Goal: Check status: Check status

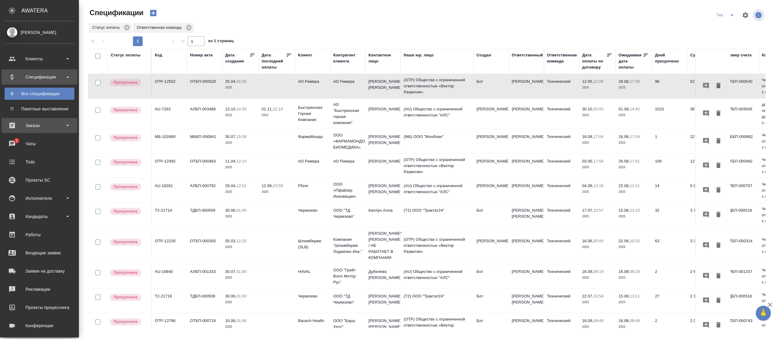
click at [29, 118] on div "Заказы" at bounding box center [40, 125] width 76 height 15
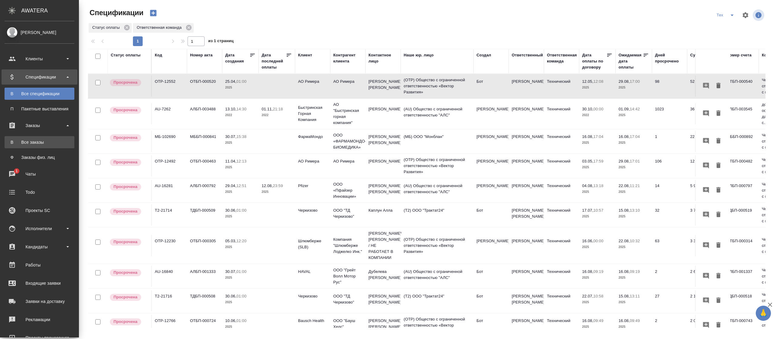
click at [34, 140] on div "Все заказы" at bounding box center [40, 142] width 64 height 6
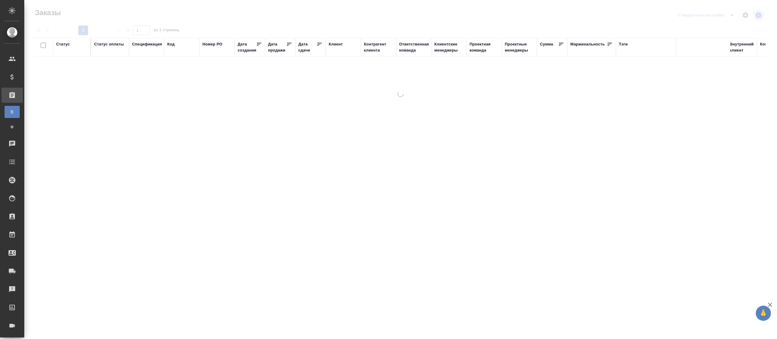
click at [63, 46] on div "Статус" at bounding box center [63, 44] width 14 height 6
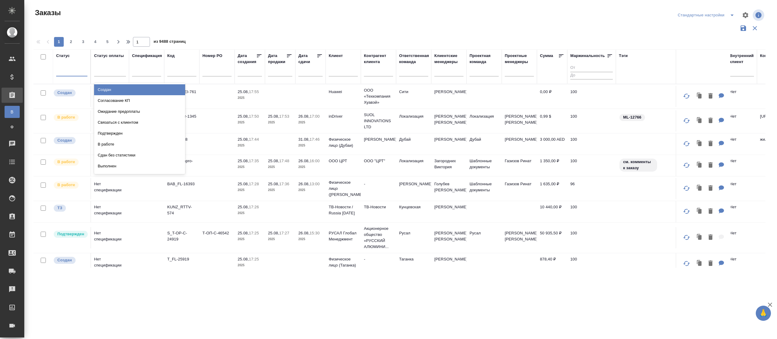
click at [62, 71] on div at bounding box center [71, 70] width 31 height 9
click at [114, 154] on div "Сдан без статистики" at bounding box center [139, 155] width 91 height 11
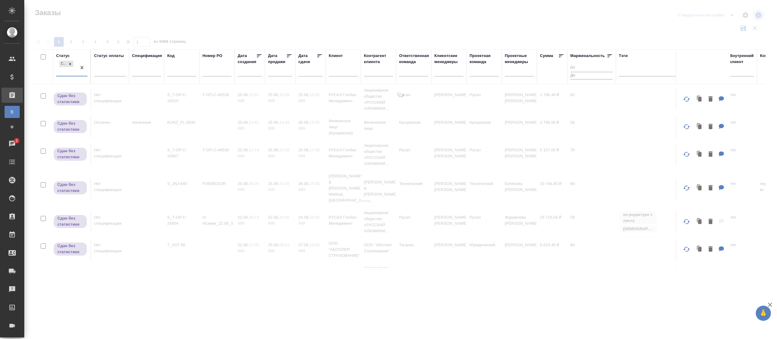
click at [65, 73] on div "Сдан без статистики" at bounding box center [66, 67] width 20 height 16
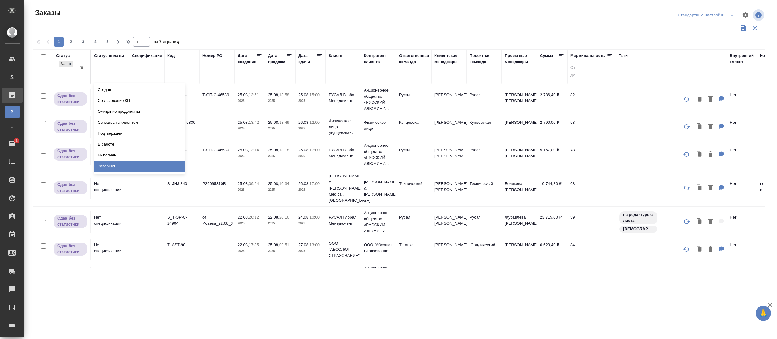
click at [108, 167] on div "Завершен" at bounding box center [139, 166] width 91 height 11
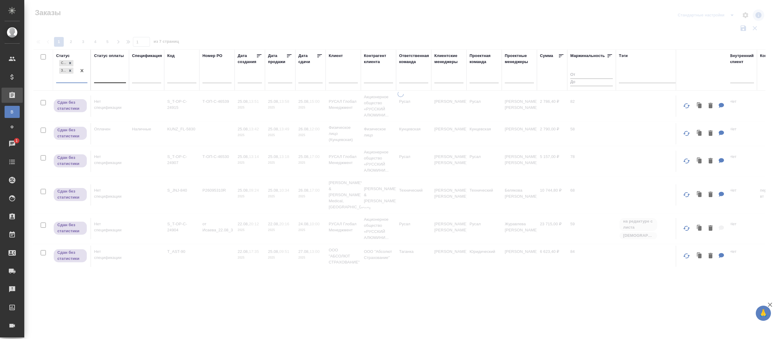
click at [118, 75] on div at bounding box center [110, 77] width 32 height 9
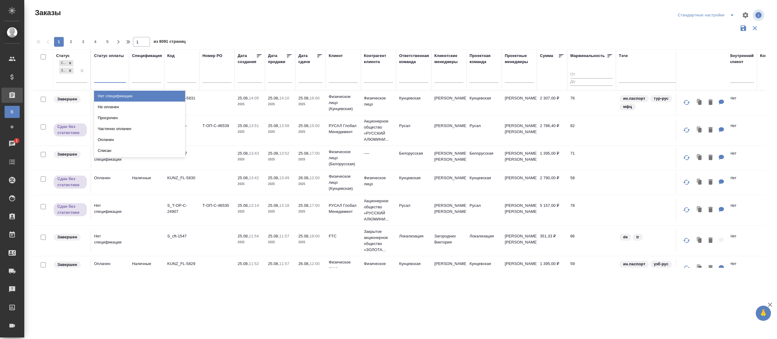
click at [118, 97] on div "Нет спецификации" at bounding box center [139, 96] width 91 height 11
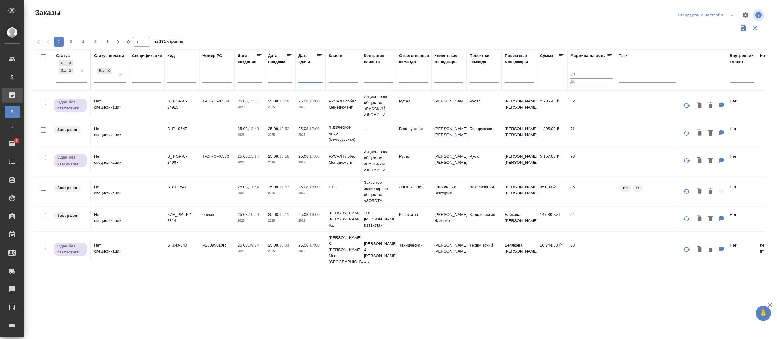
click at [309, 77] on input "text" at bounding box center [312, 78] width 21 height 8
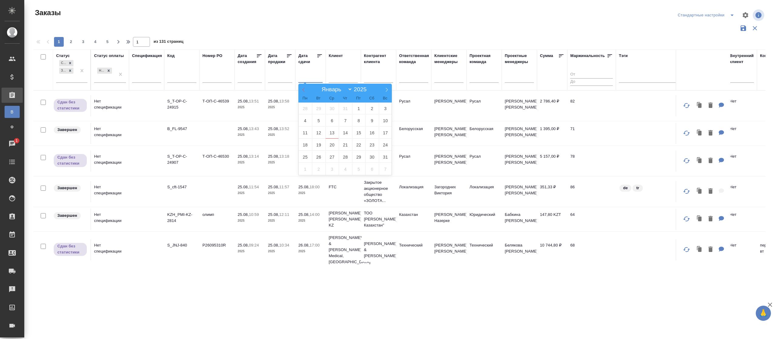
click at [303, 88] on icon at bounding box center [303, 90] width 4 height 4
click at [303, 87] on span at bounding box center [303, 89] width 10 height 10
select select "3"
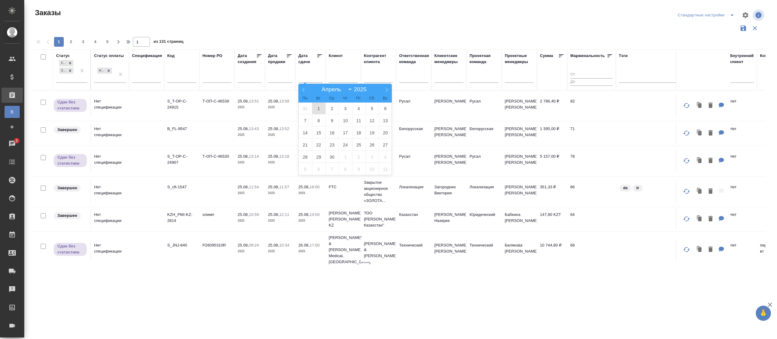
click at [317, 109] on span "1" at bounding box center [318, 109] width 13 height 12
type div "[DATE]T21:00:00.000Z"
click at [349, 88] on select "[PERSON_NAME] Март Апрель Май Июнь [PERSON_NAME] Сентябрь Октябрь Ноябрь Декабрь" at bounding box center [335, 89] width 33 height 7
select select "7"
click at [319, 86] on select "[PERSON_NAME] Март Апрель Май Июнь [PERSON_NAME] Сентябрь Октябрь Ноябрь Декабрь" at bounding box center [335, 89] width 33 height 7
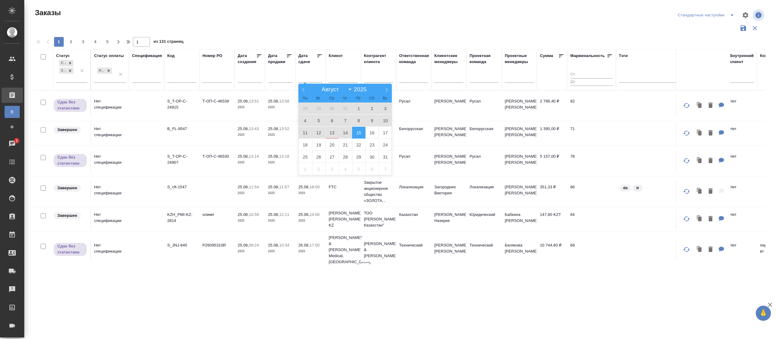
click at [356, 131] on span "15" at bounding box center [358, 133] width 13 height 12
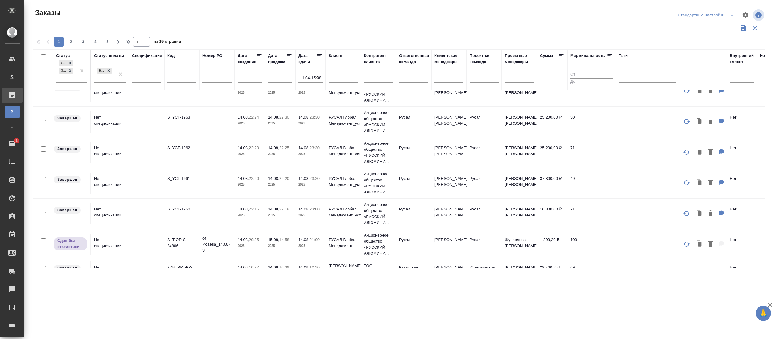
scroll to position [202, 0]
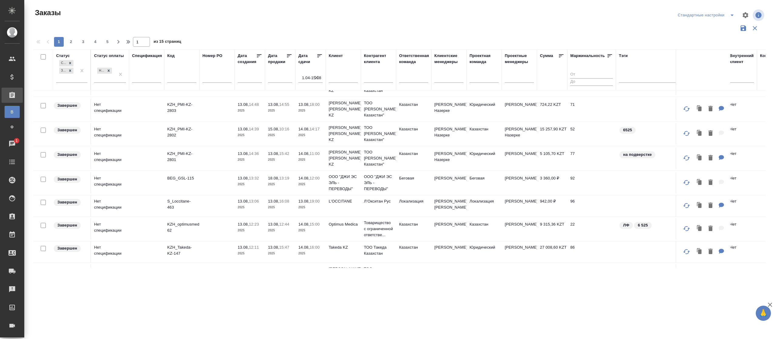
click at [317, 56] on icon at bounding box center [320, 56] width 6 height 6
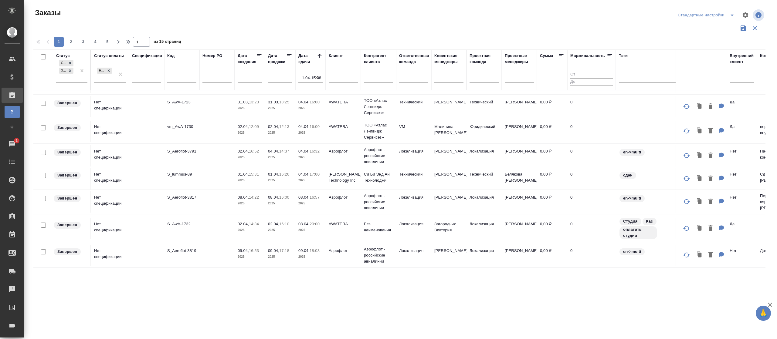
scroll to position [448, 0]
click at [69, 41] on span "2" at bounding box center [71, 42] width 10 height 6
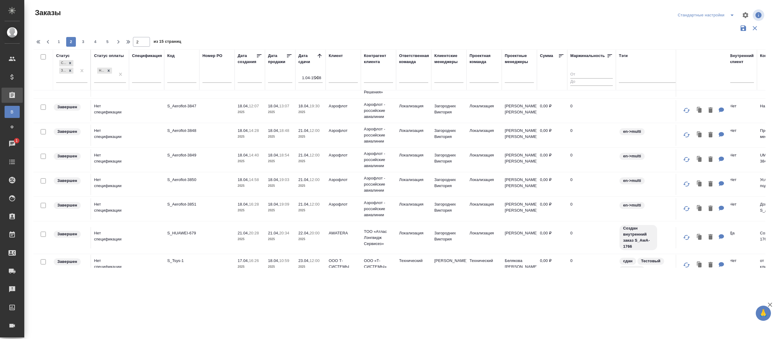
scroll to position [453, 0]
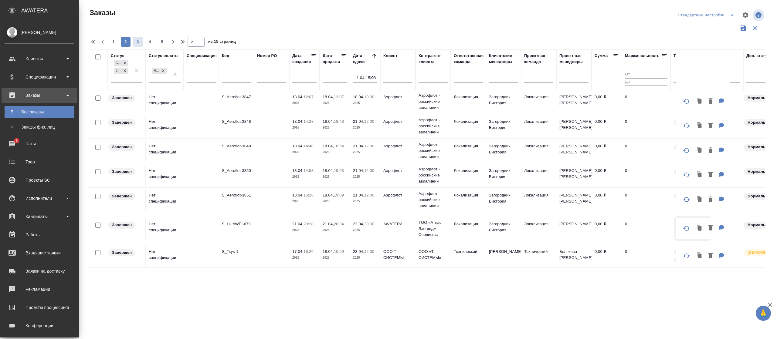
click at [133, 43] on span "3" at bounding box center [138, 42] width 10 height 6
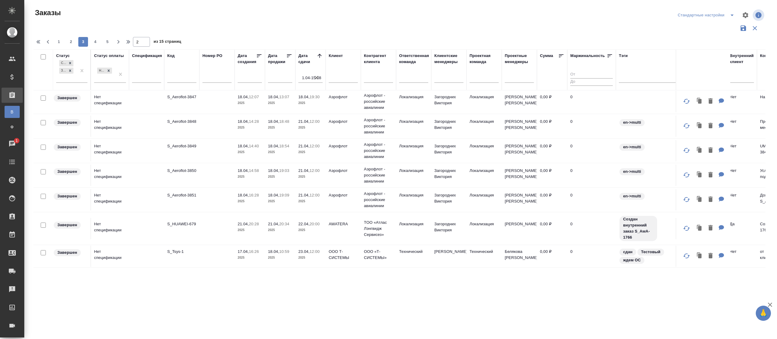
type input "3"
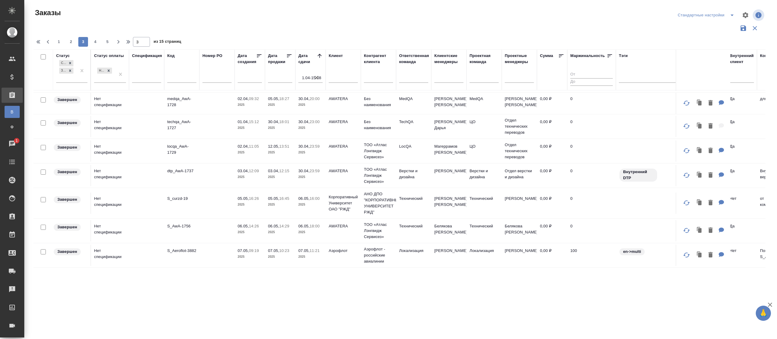
scroll to position [395, 0]
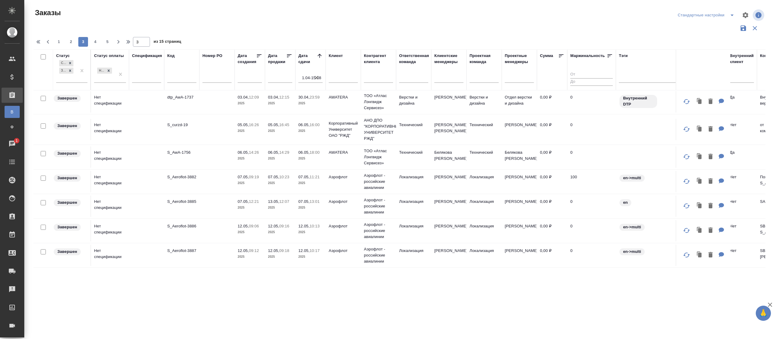
scroll to position [479, 0]
click at [93, 42] on span "4" at bounding box center [95, 42] width 10 height 6
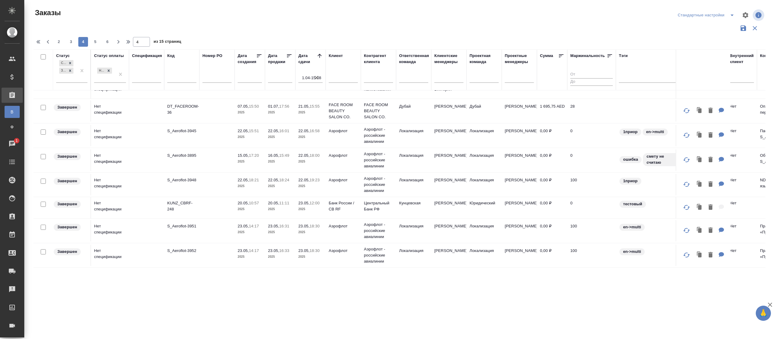
scroll to position [454, 0]
click at [96, 42] on span "5" at bounding box center [95, 42] width 10 height 6
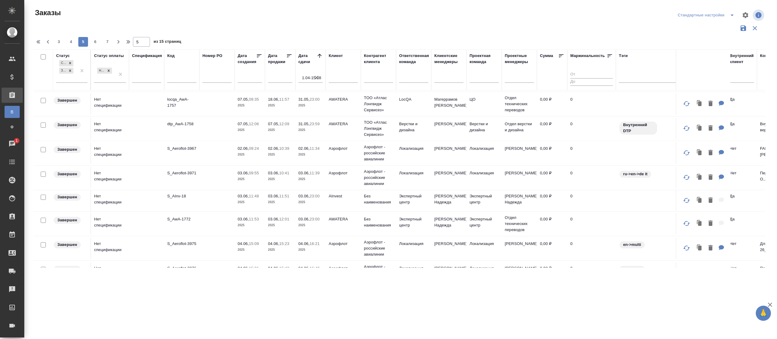
scroll to position [457, 0]
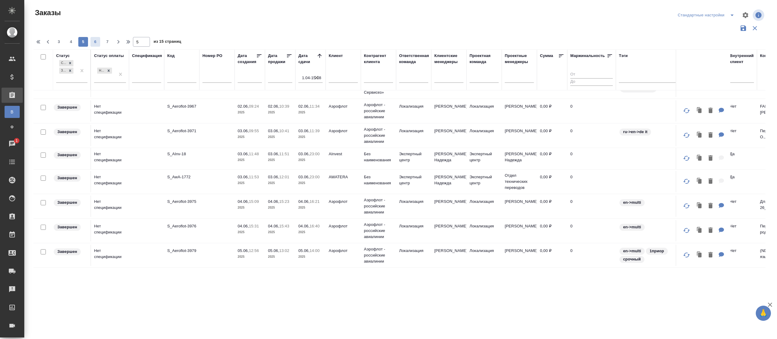
click at [93, 38] on button "6" at bounding box center [95, 42] width 10 height 10
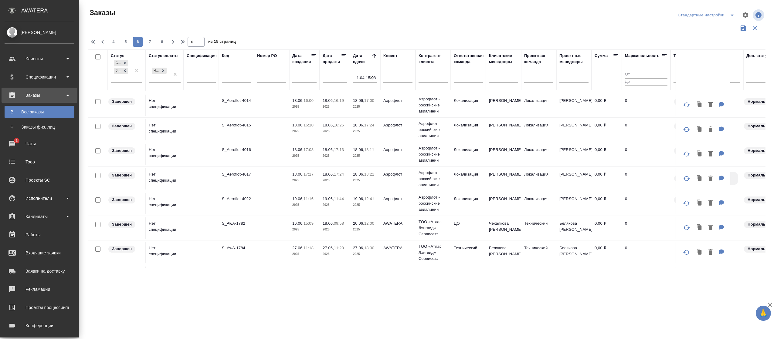
scroll to position [449, 0]
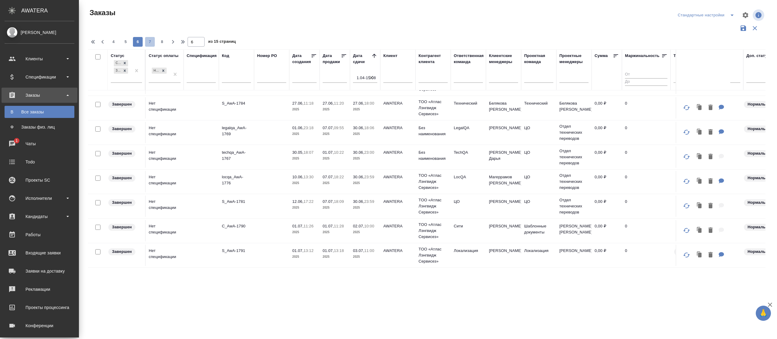
click at [147, 39] on span "7" at bounding box center [150, 42] width 10 height 6
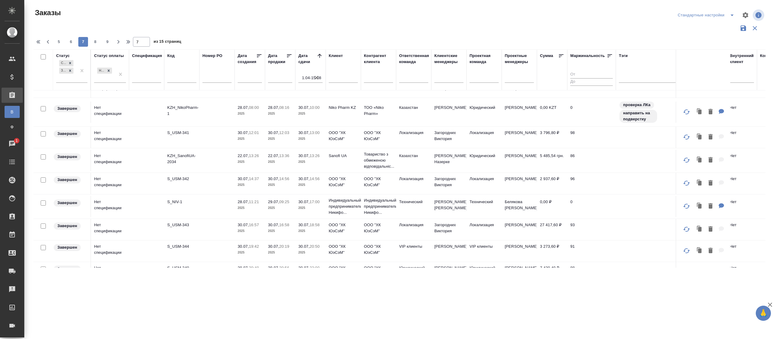
scroll to position [435, 0]
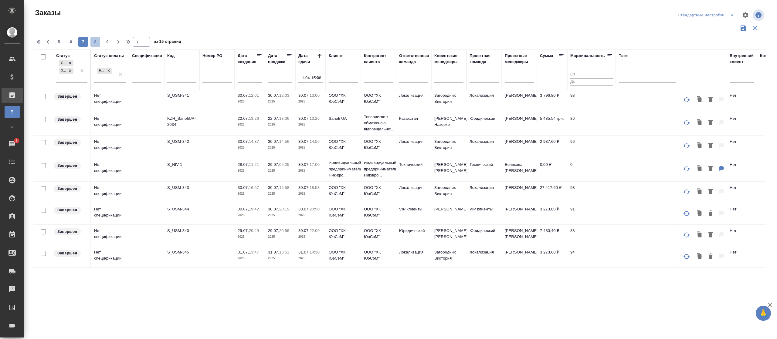
click at [97, 41] on span "8" at bounding box center [95, 42] width 10 height 6
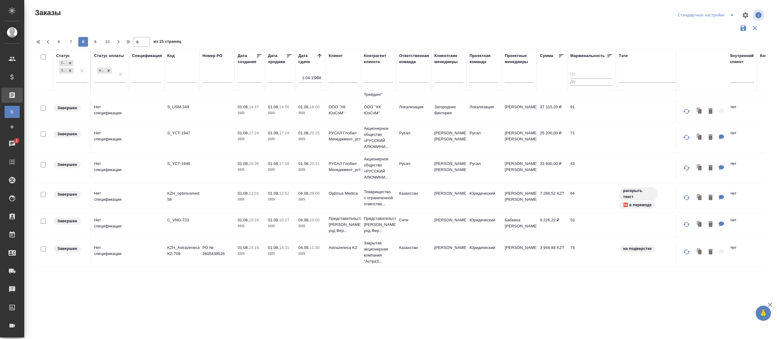
scroll to position [505, 0]
click at [95, 40] on span "9" at bounding box center [95, 42] width 10 height 6
type input "9"
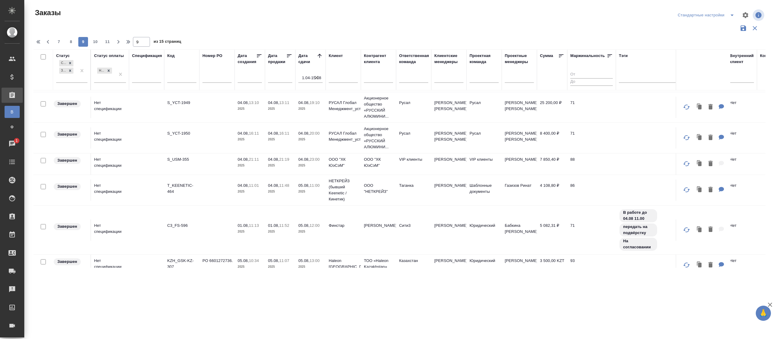
scroll to position [504, 0]
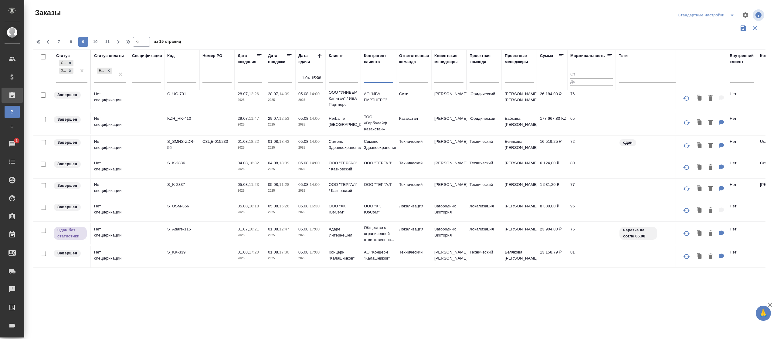
click at [374, 77] on input "text" at bounding box center [378, 79] width 29 height 8
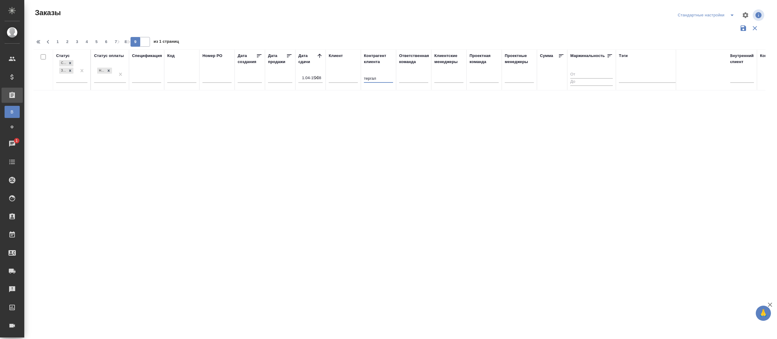
scroll to position [0, 0]
type input "т"
type input "1"
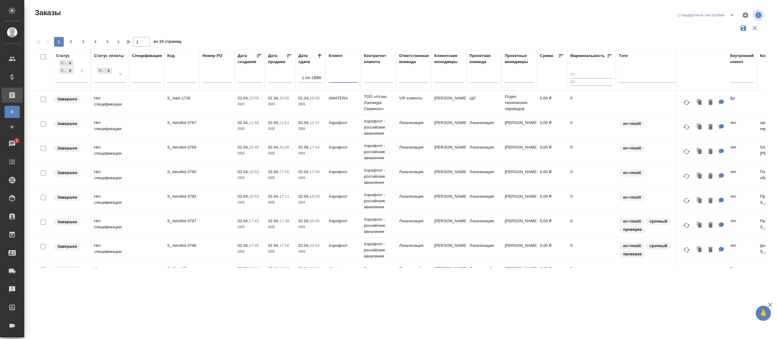
click at [351, 78] on input "text" at bounding box center [343, 79] width 29 height 8
type input "тергал"
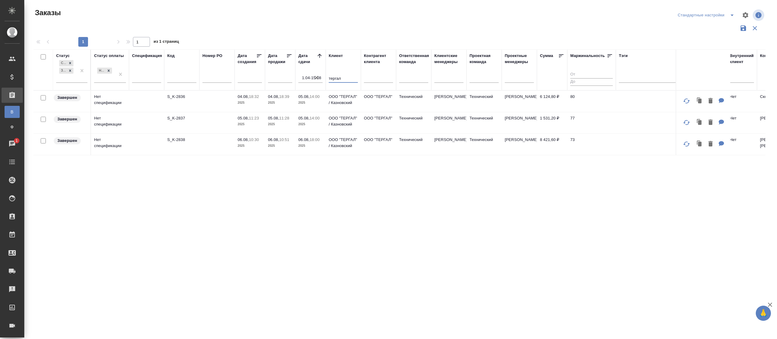
drag, startPoint x: 349, startPoint y: 77, endPoint x: 292, endPoint y: 76, distance: 56.8
click at [294, 77] on tr "Статус Сдан без статистики Завершен Статус оплаты Нет спецификации Спецификация…" at bounding box center [476, 69] width 886 height 41
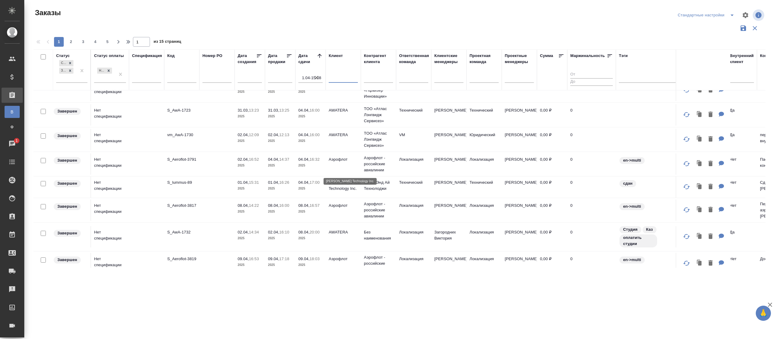
scroll to position [448, 0]
